Goal: Task Accomplishment & Management: Complete application form

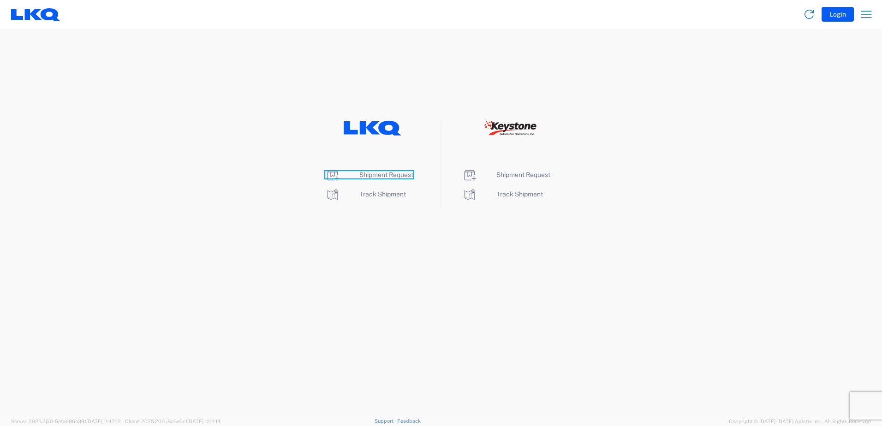
click at [383, 174] on span "Shipment Request" at bounding box center [386, 174] width 54 height 7
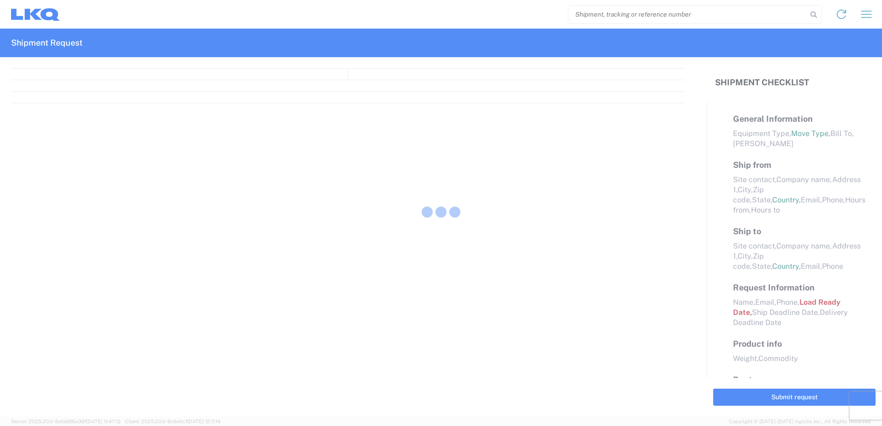
select select "FULL"
select select "LBS"
select select "IN"
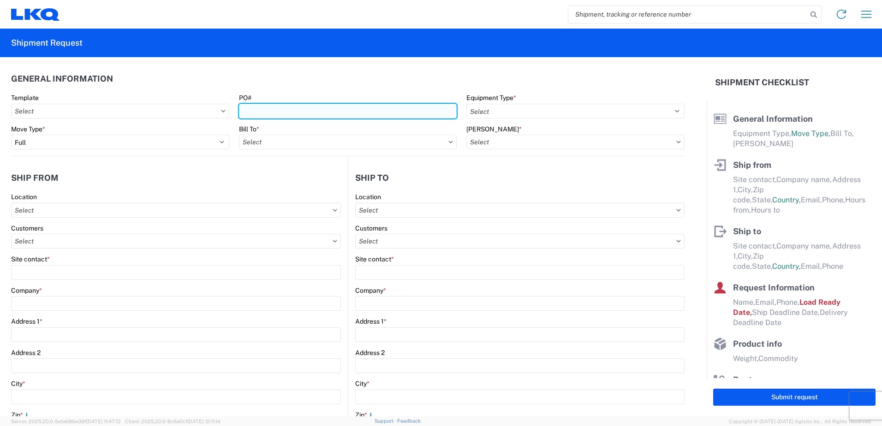
click at [266, 108] on input "PO#" at bounding box center [348, 111] width 218 height 15
type input "1743-10082025-01"
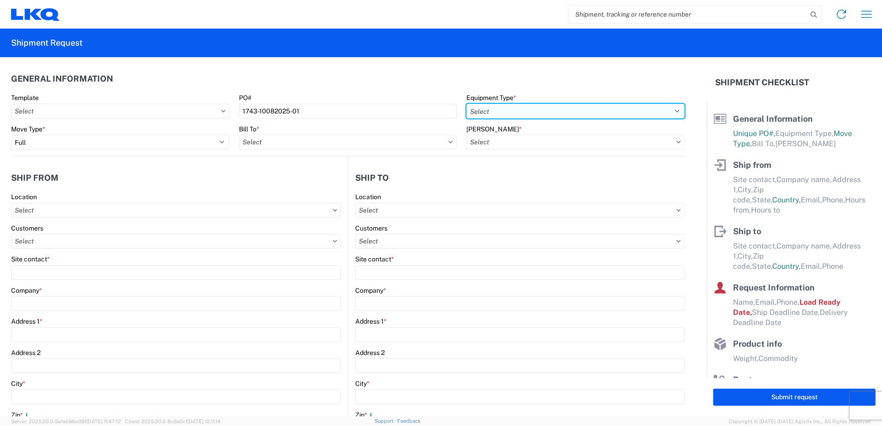
click at [497, 109] on select "Select 53’ Dry Van Flatbed Dropdeck (van) Lowboy (flatbed) Rail" at bounding box center [576, 111] width 218 height 15
select select "STDV"
click at [467, 104] on select "Select 53’ Dry Van Flatbed Dropdeck (van) Lowboy (flatbed) Rail" at bounding box center [576, 111] width 218 height 15
click at [275, 144] on input "text" at bounding box center [348, 142] width 218 height 15
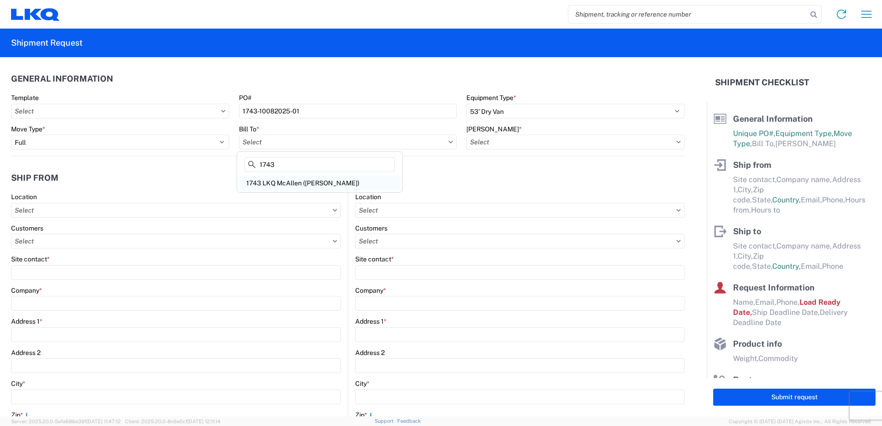
type input "1743"
drag, startPoint x: 284, startPoint y: 185, endPoint x: 430, endPoint y: 159, distance: 148.1
click at [284, 185] on div "1743 LKQ McAllen ([PERSON_NAME])" at bounding box center [320, 183] width 162 height 15
type input "1743 LKQ McAllen ([PERSON_NAME])"
click at [506, 142] on input "text" at bounding box center [576, 142] width 218 height 15
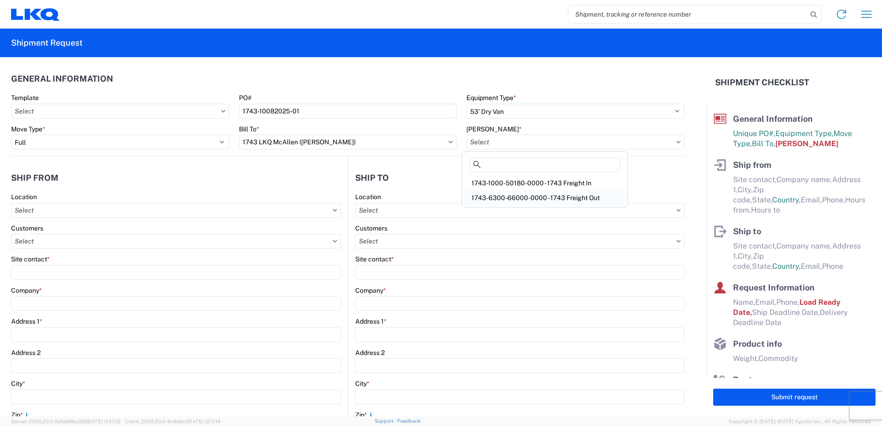
click at [544, 197] on div "1743-6300-66000-0000 - 1743 Freight Out" at bounding box center [545, 198] width 162 height 15
type input "1743-6300-66000-0000 - 1743 Freight Out"
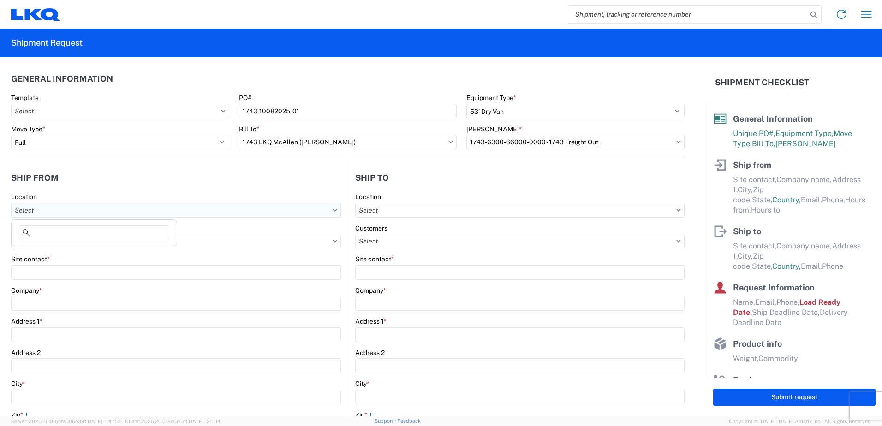
click at [52, 213] on input "text" at bounding box center [176, 210] width 330 height 15
type input "1743"
click at [50, 254] on div "1743 LKQ McAllen ([PERSON_NAME])" at bounding box center [94, 251] width 162 height 15
type input "1743 LKQ McAllen ([PERSON_NAME])"
type input "LKQ Corporation"
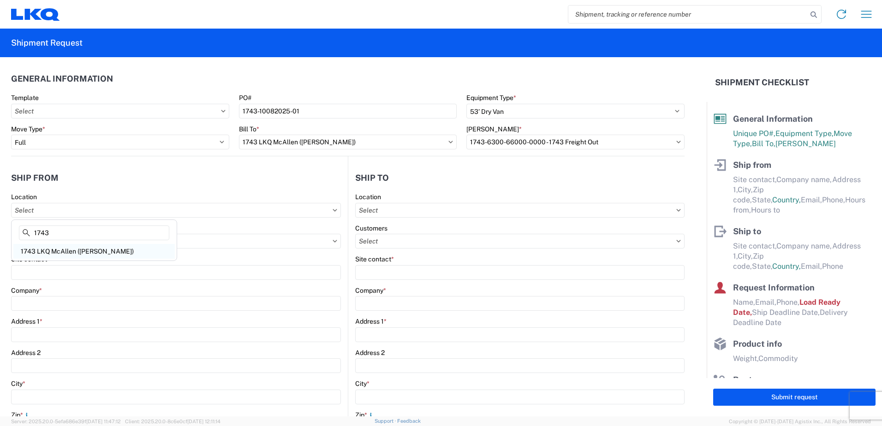
type input "3965 S FM 493"
type input "[PERSON_NAME]"
type input "78537"
select select "[GEOGRAPHIC_DATA]"
select select "US"
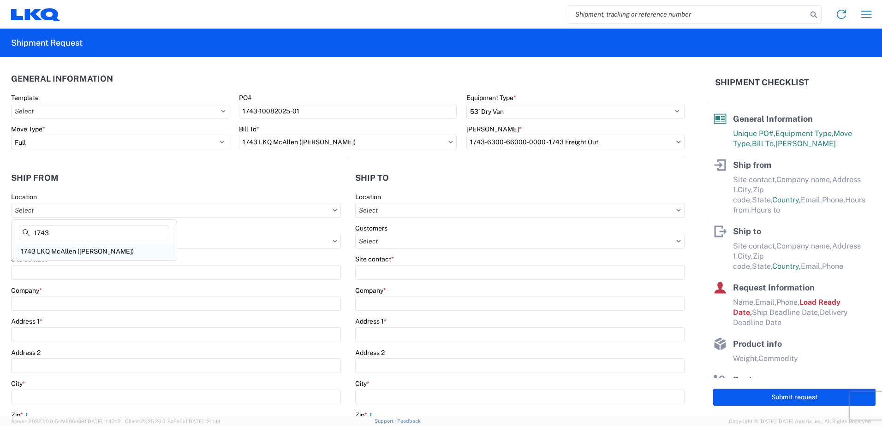
type input "[PHONE_NUMBER]"
type input "08:00"
type input "15:00"
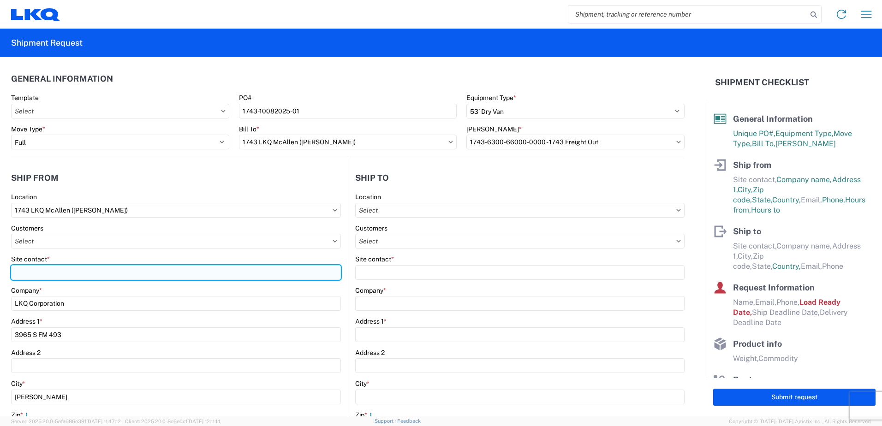
click at [44, 275] on input "Site contact *" at bounding box center [176, 272] width 330 height 15
type input "[PERSON_NAME]"
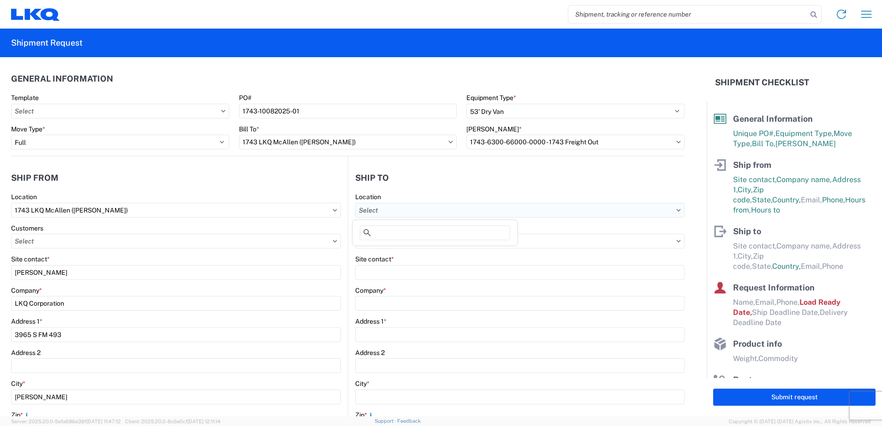
click at [361, 207] on input "text" at bounding box center [519, 210] width 329 height 15
type input "1760"
click at [397, 251] on div "1760 - LKQ Best Core" at bounding box center [435, 251] width 162 height 15
type input "1760 - LKQ Best Core"
type input "LKQ Corporation"
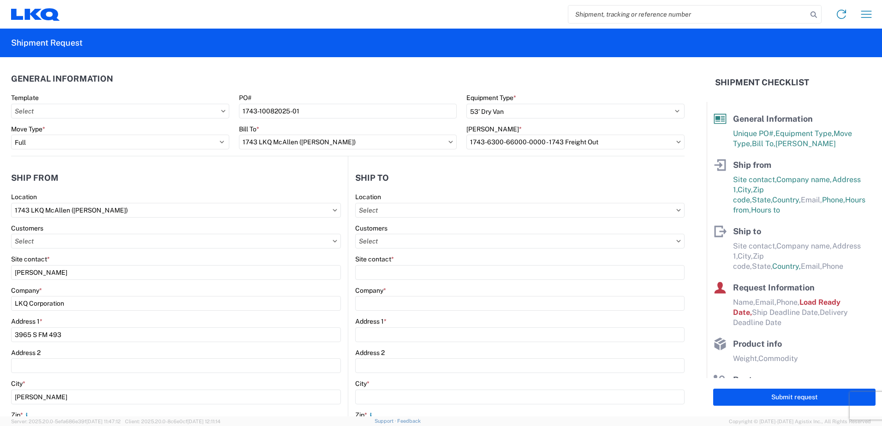
type input "[STREET_ADDRESS]"
type input "[GEOGRAPHIC_DATA]"
type input "77038"
select select "US"
type input "[PHONE_NUMBER]"
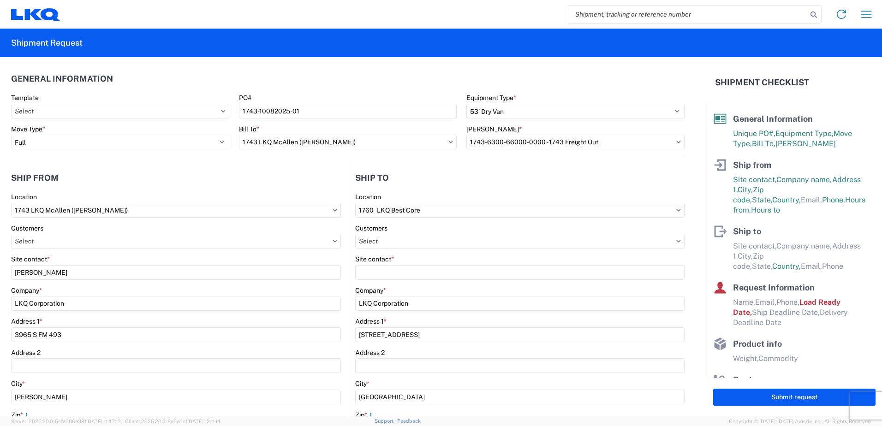
select select
click at [379, 238] on input "text" at bounding box center [519, 241] width 329 height 15
click at [377, 232] on label "Customers" at bounding box center [371, 228] width 32 height 8
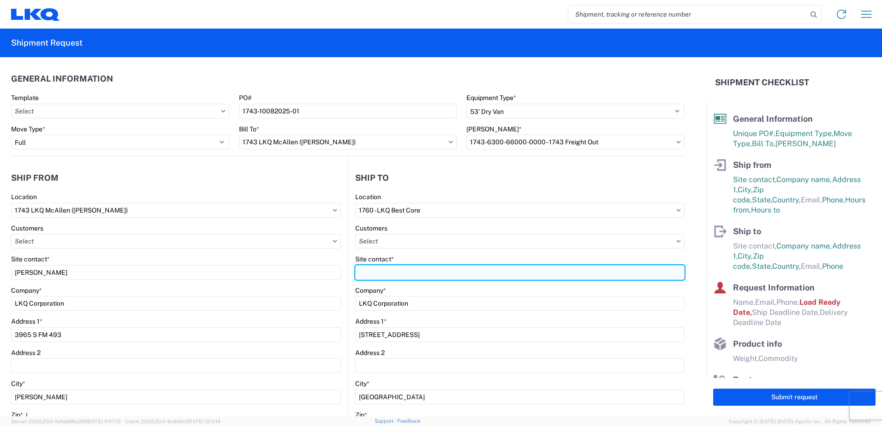
click at [384, 270] on input "Site contact *" at bounding box center [519, 272] width 329 height 15
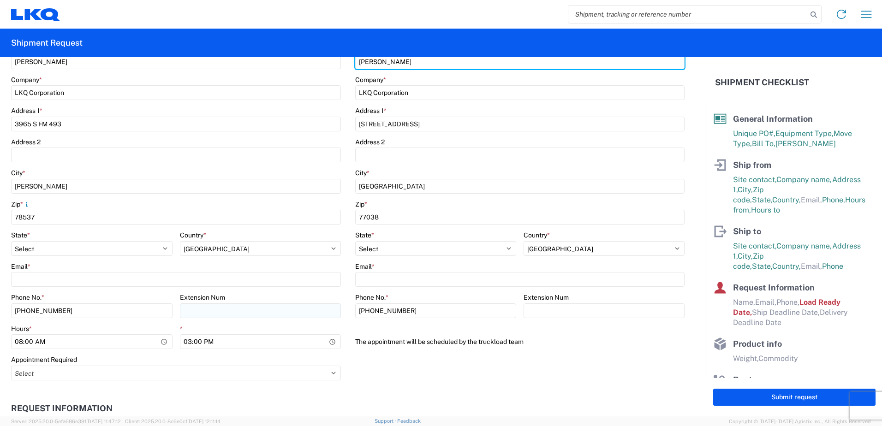
scroll to position [231, 0]
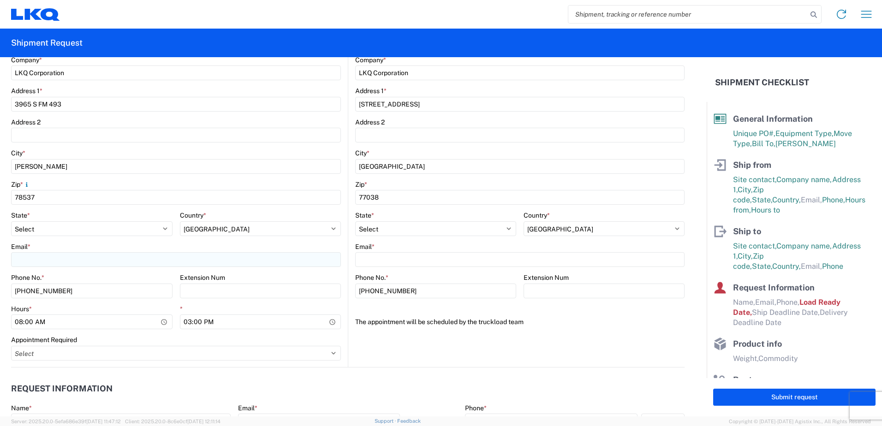
type input "[PERSON_NAME]"
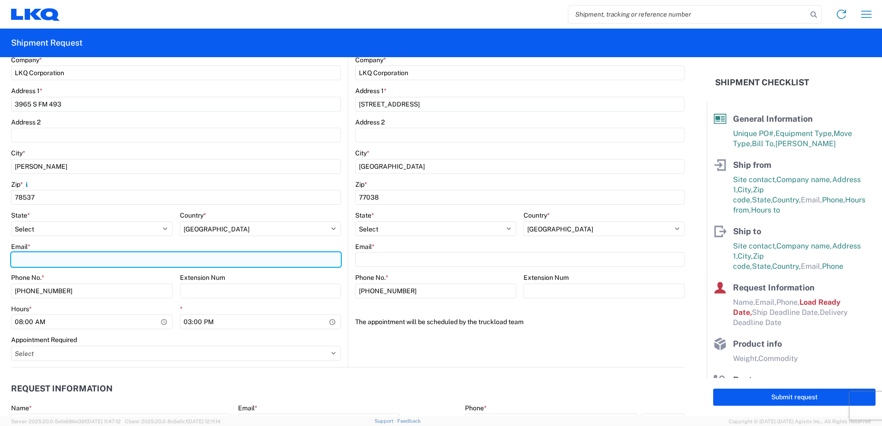
click at [31, 257] on input "Email *" at bounding box center [176, 259] width 330 height 15
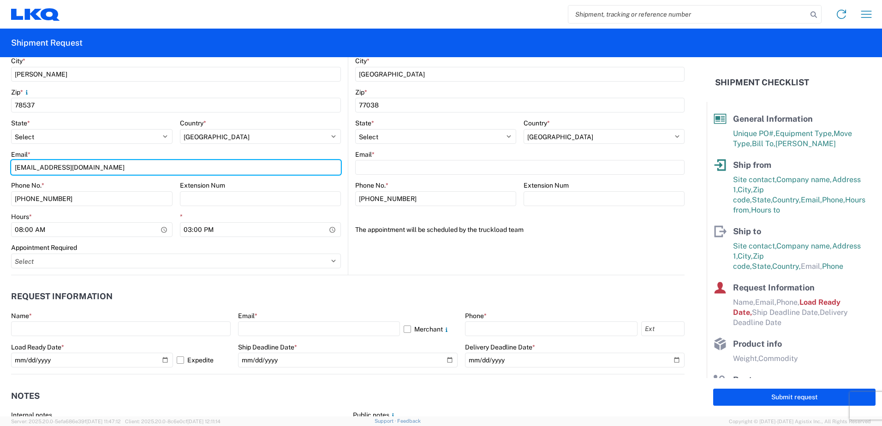
type input "[EMAIL_ADDRESS][DOMAIN_NAME]"
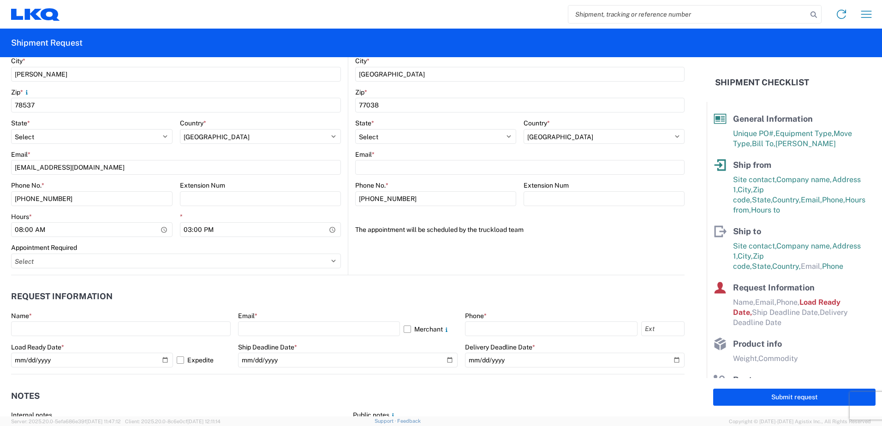
click at [40, 320] on div "Name *" at bounding box center [121, 324] width 220 height 25
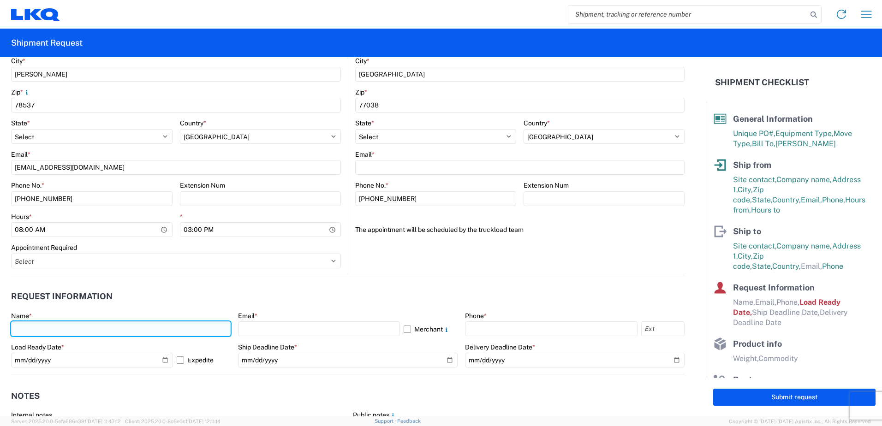
click at [44, 331] on input "text" at bounding box center [121, 329] width 220 height 15
type input "[PERSON_NAME]"
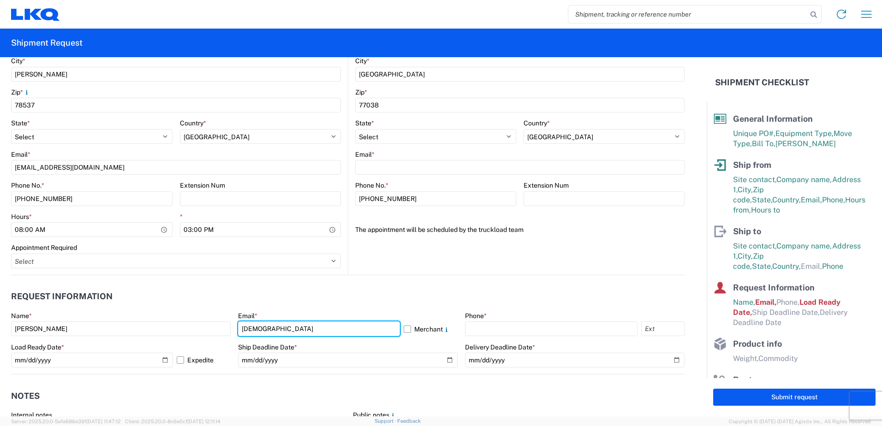
type input "[EMAIL_ADDRESS][DOMAIN_NAME]"
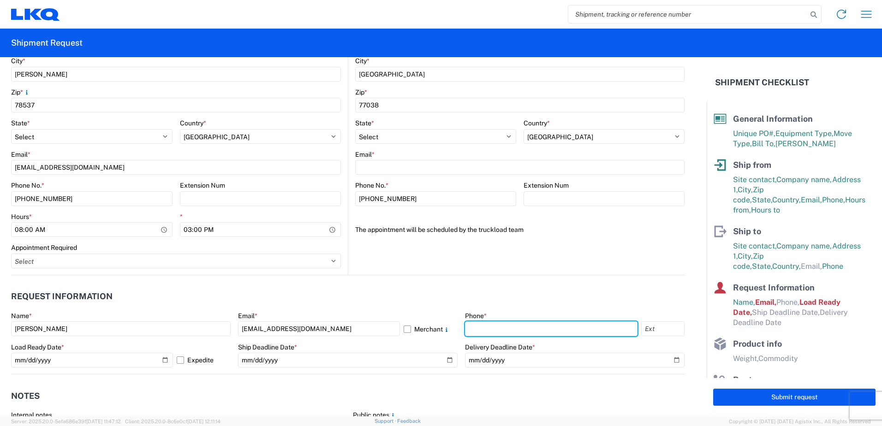
type input "8308255004"
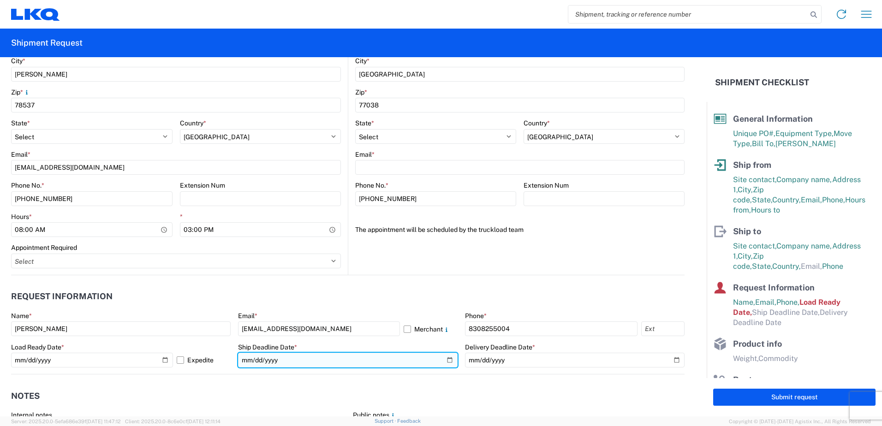
click at [448, 358] on input "date" at bounding box center [348, 360] width 220 height 15
type input "[DATE]"
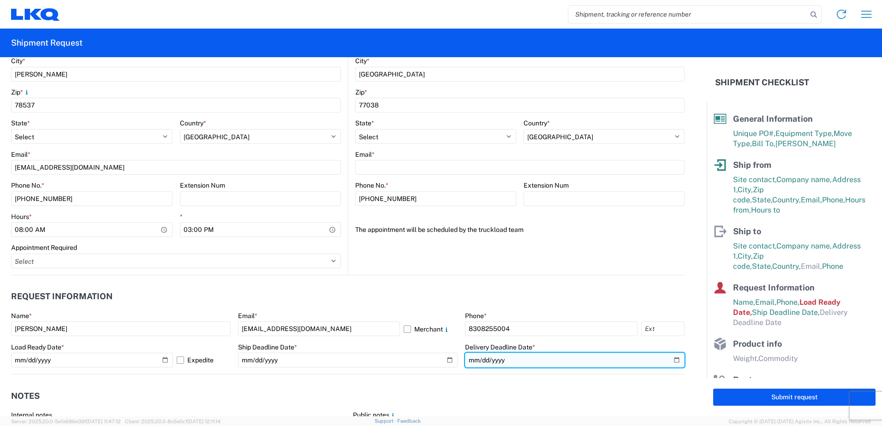
click at [668, 358] on input "date" at bounding box center [575, 360] width 220 height 15
type input "[DATE]"
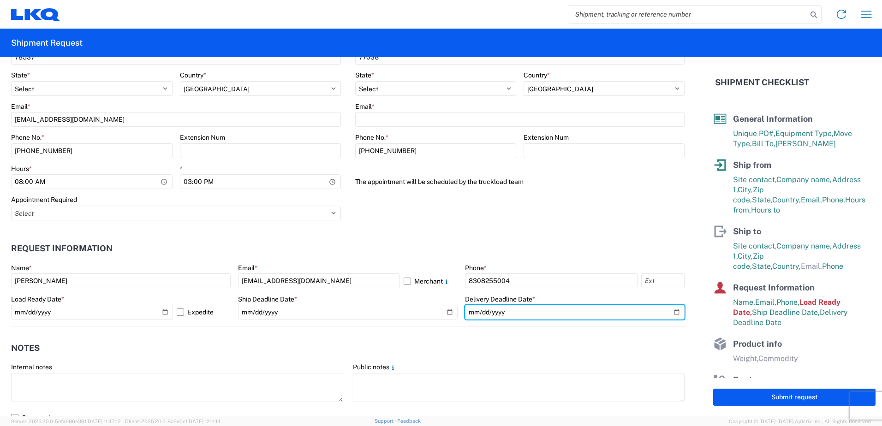
scroll to position [369, 0]
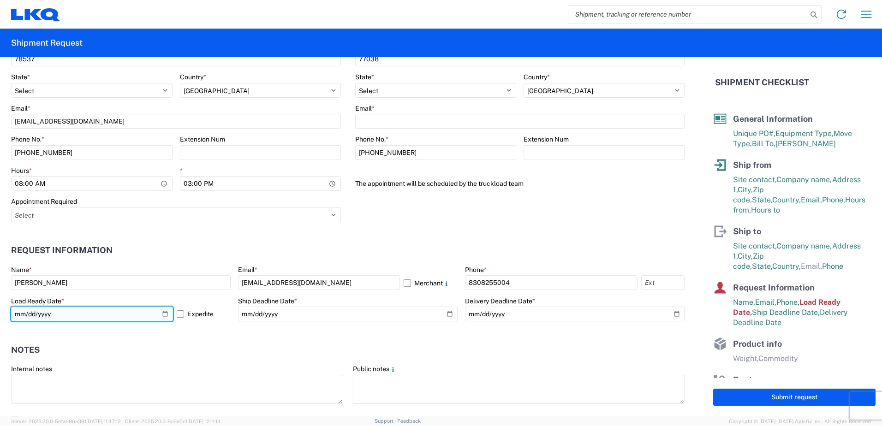
click at [162, 313] on input "[DATE]" at bounding box center [92, 314] width 162 height 15
click at [56, 316] on input "[DATE]" at bounding box center [92, 314] width 162 height 15
click at [165, 315] on input "[DATE]" at bounding box center [92, 314] width 162 height 15
click at [195, 353] on header "Notes" at bounding box center [348, 350] width 674 height 21
click at [167, 316] on input "[DATE]" at bounding box center [92, 314] width 162 height 15
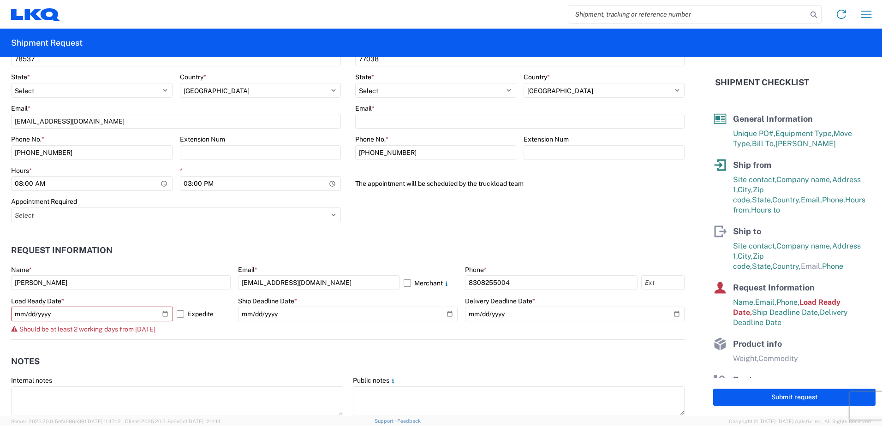
click at [208, 356] on header "Notes" at bounding box center [348, 361] width 674 height 21
click at [216, 329] on div "Should be at least 2 working days from [DATE]" at bounding box center [121, 329] width 220 height 7
click at [167, 337] on agx-form-control-wrapper-v2 "Load Ready Date * [DATE] Expedite Should be at least 2 working days from [DATE]" at bounding box center [121, 318] width 220 height 43
click at [166, 314] on input "[DATE]" at bounding box center [92, 314] width 162 height 15
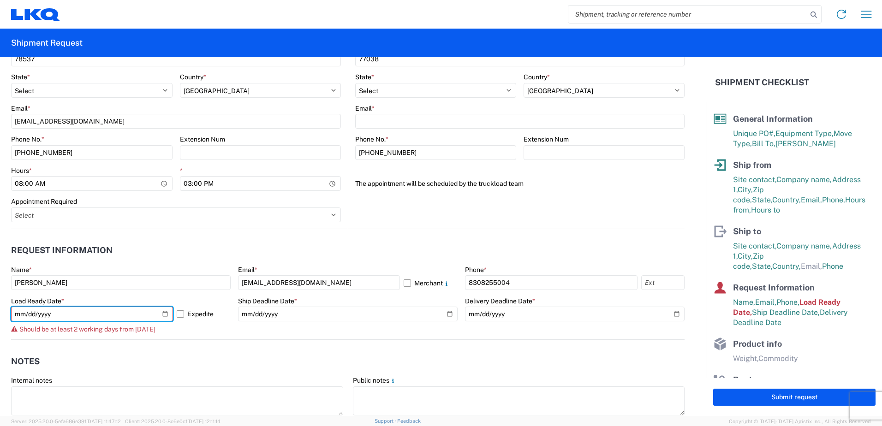
type input "[DATE]"
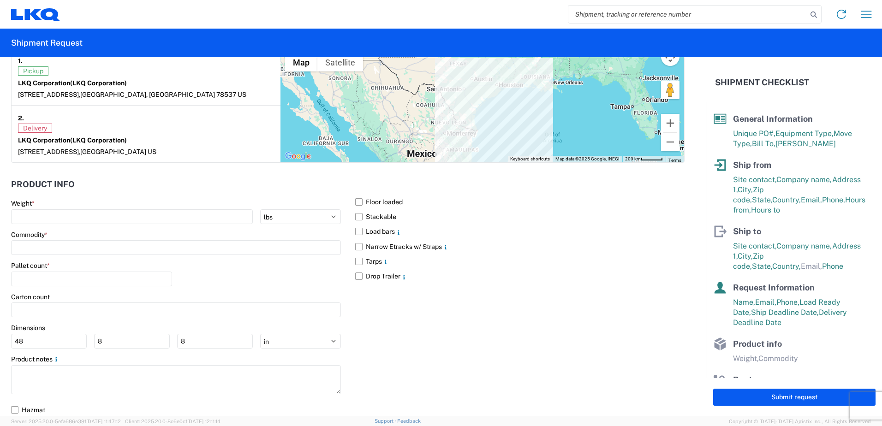
scroll to position [802, 0]
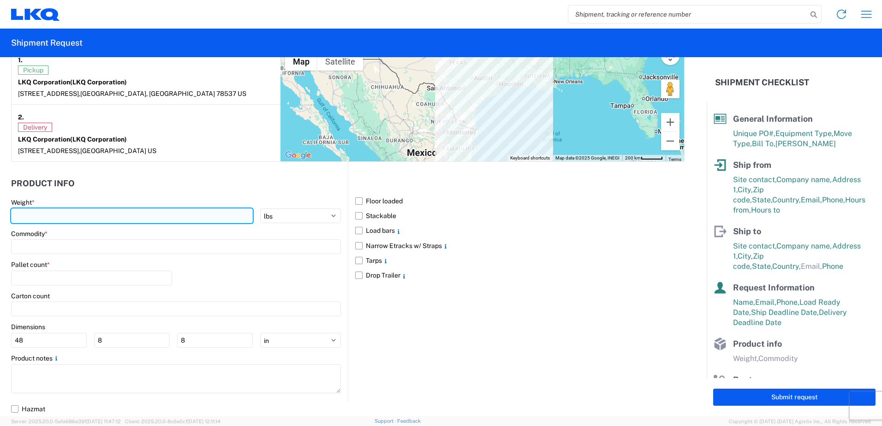
click at [52, 217] on input "number" at bounding box center [132, 216] width 242 height 15
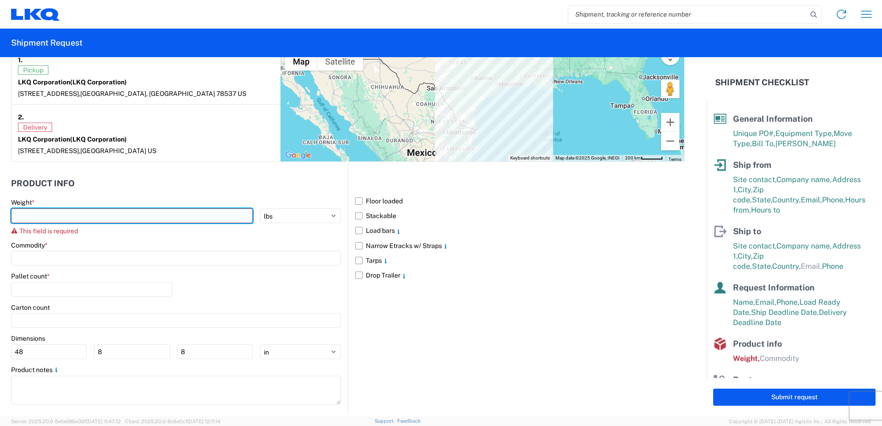
click at [36, 214] on input "number" at bounding box center [132, 216] width 242 height 15
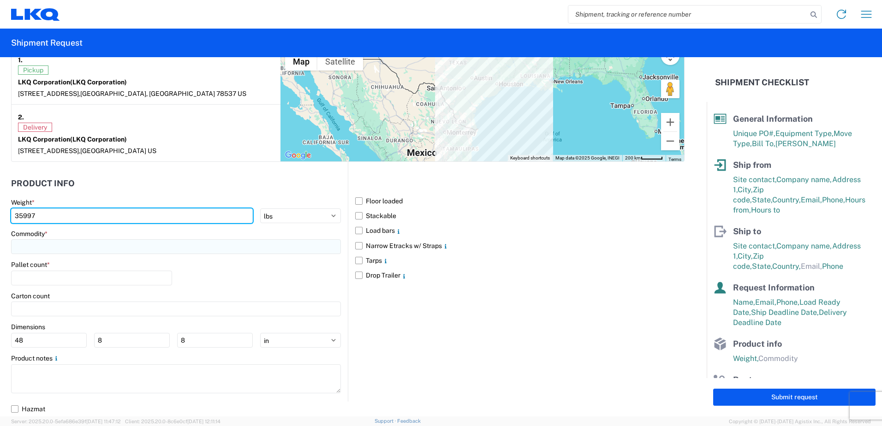
type input "35997"
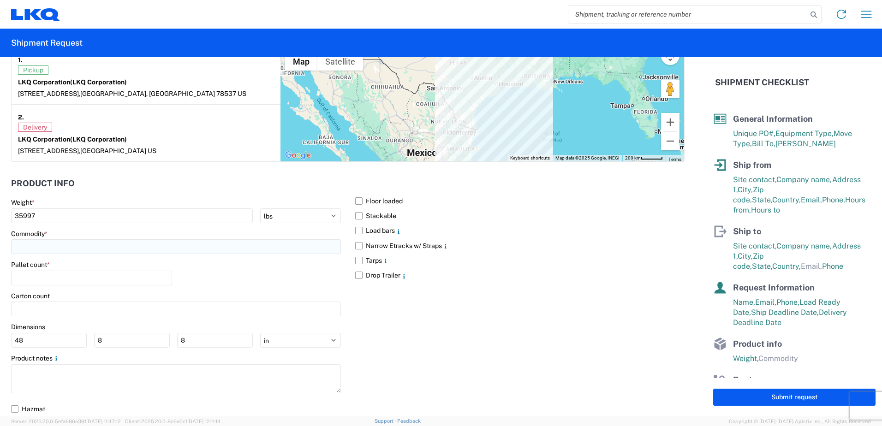
click at [61, 251] on input at bounding box center [176, 246] width 330 height 15
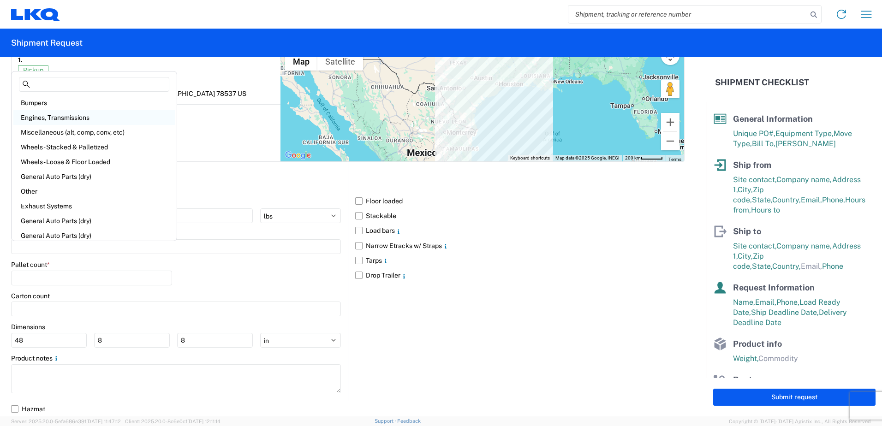
click at [40, 118] on div "Engines, Transmissions" at bounding box center [94, 117] width 162 height 15
type input "Engines, Transmissions"
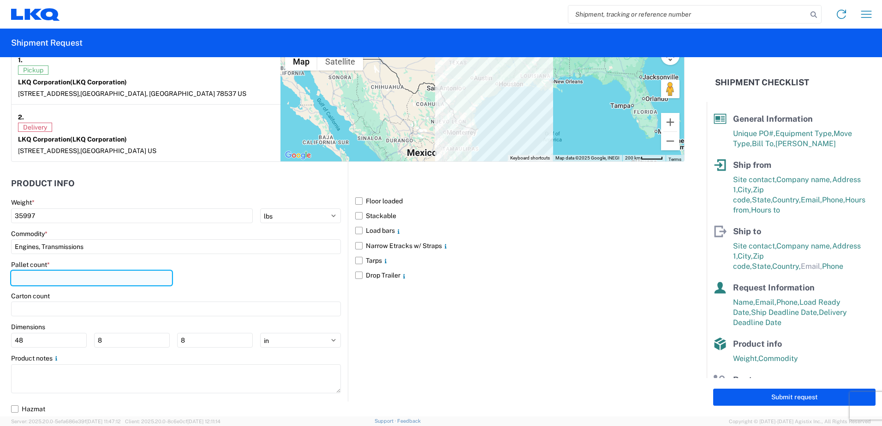
click at [44, 272] on input "number" at bounding box center [91, 278] width 161 height 15
type input "24"
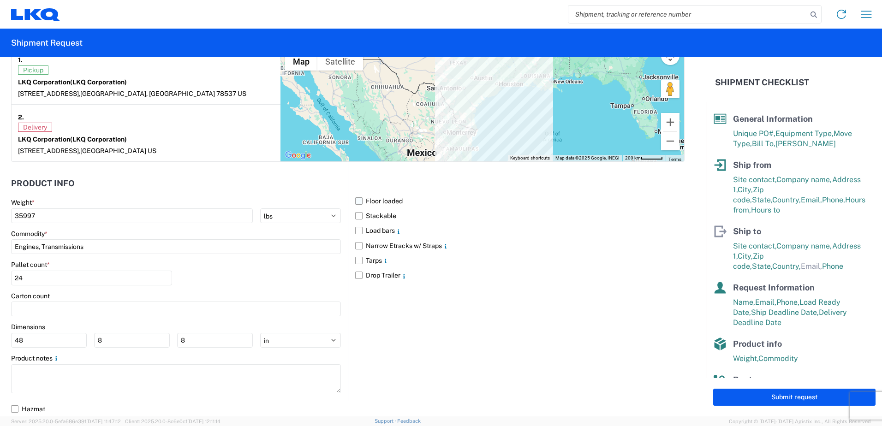
click at [356, 200] on label "Floor loaded" at bounding box center [519, 201] width 329 height 15
click at [0, 0] on input "Floor loaded" at bounding box center [0, 0] width 0 height 0
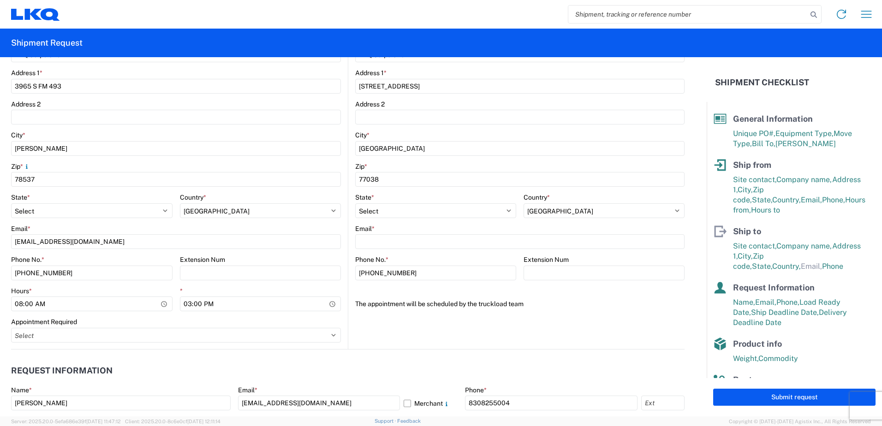
scroll to position [618, 0]
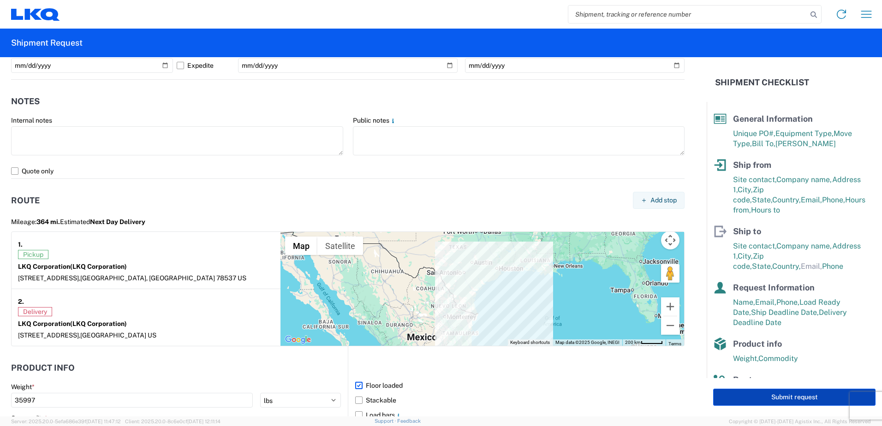
click at [769, 401] on button "Submit request" at bounding box center [794, 397] width 162 height 17
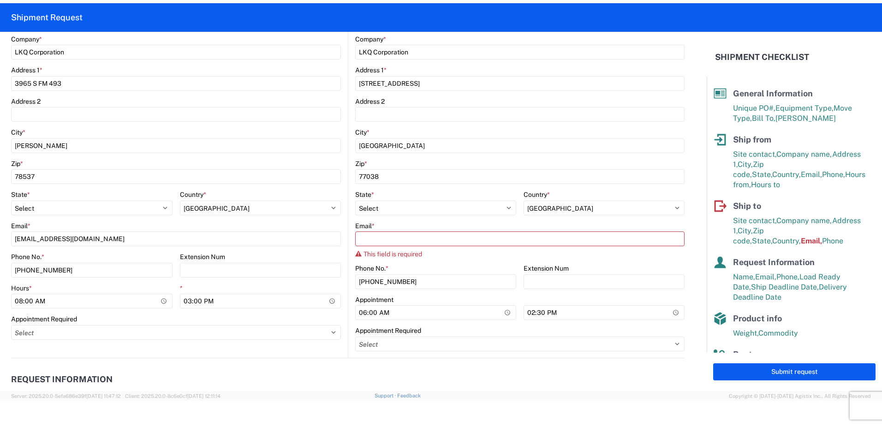
scroll to position [122, 0]
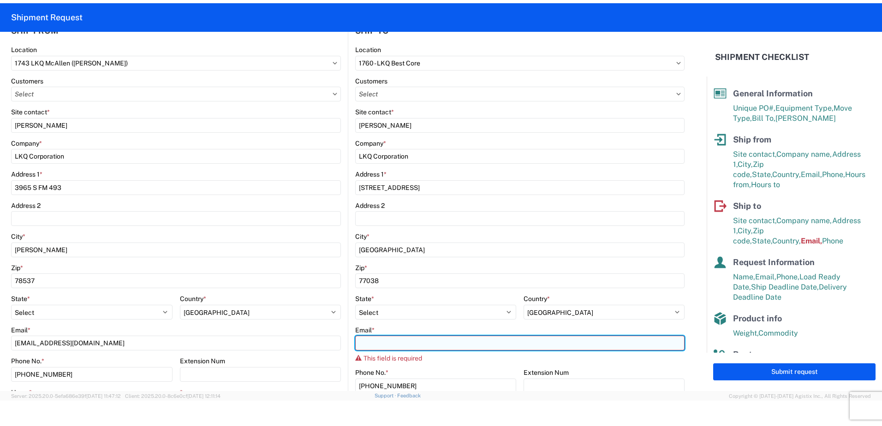
click at [372, 343] on input "Email *" at bounding box center [519, 343] width 329 height 15
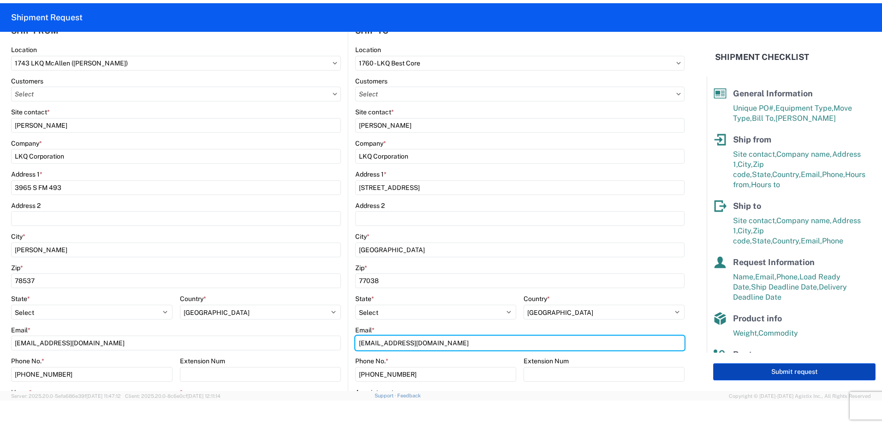
type input "[EMAIL_ADDRESS][DOMAIN_NAME]"
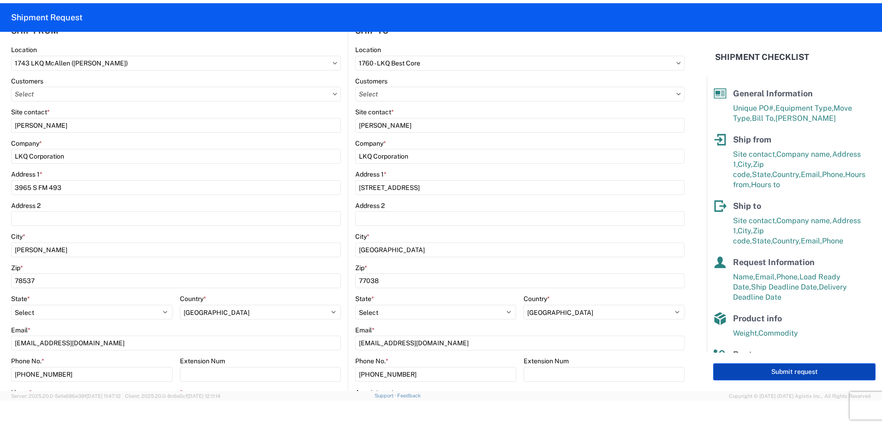
click at [783, 373] on button "Submit request" at bounding box center [794, 372] width 162 height 17
